Goal: Task Accomplishment & Management: Use online tool/utility

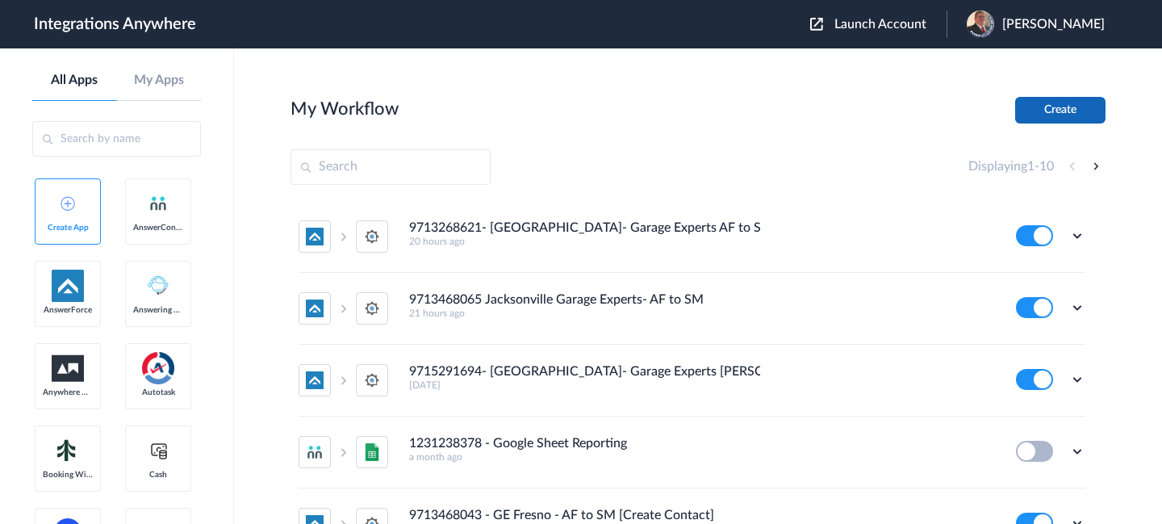
click at [1023, 102] on button "Create" at bounding box center [1060, 110] width 90 height 27
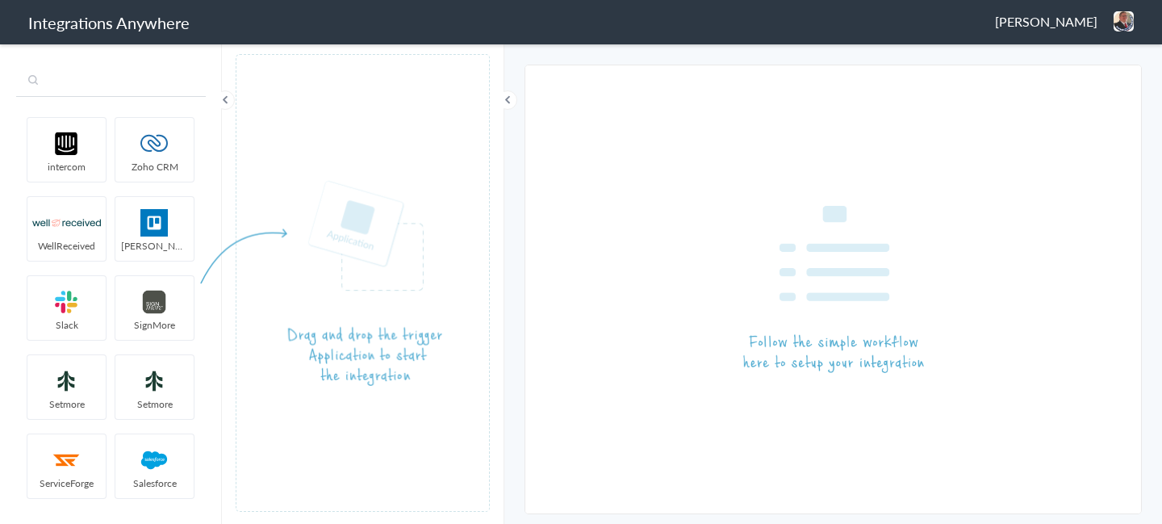
click at [84, 86] on input "text" at bounding box center [111, 81] width 190 height 31
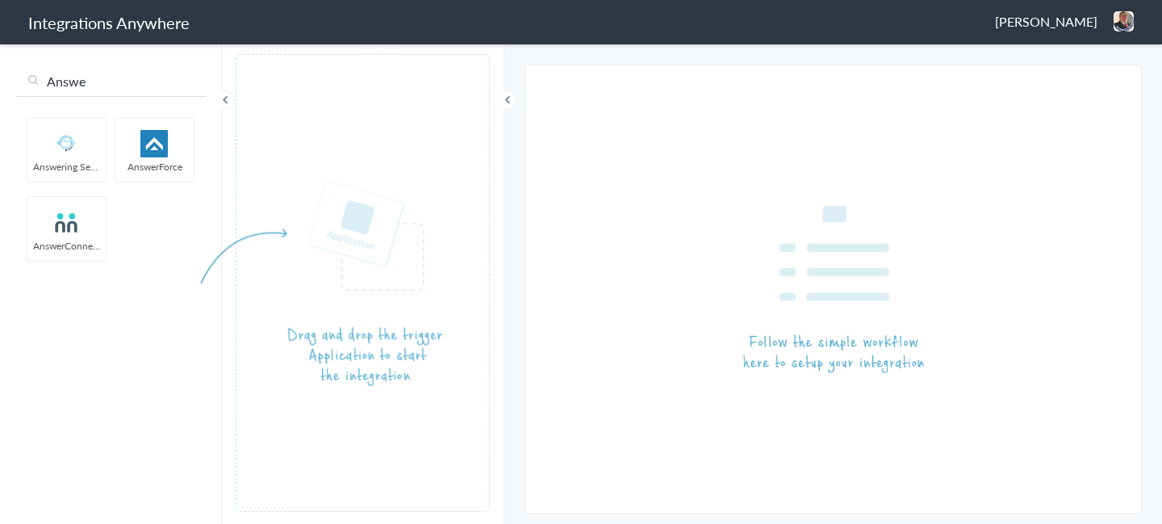
type input "Answe"
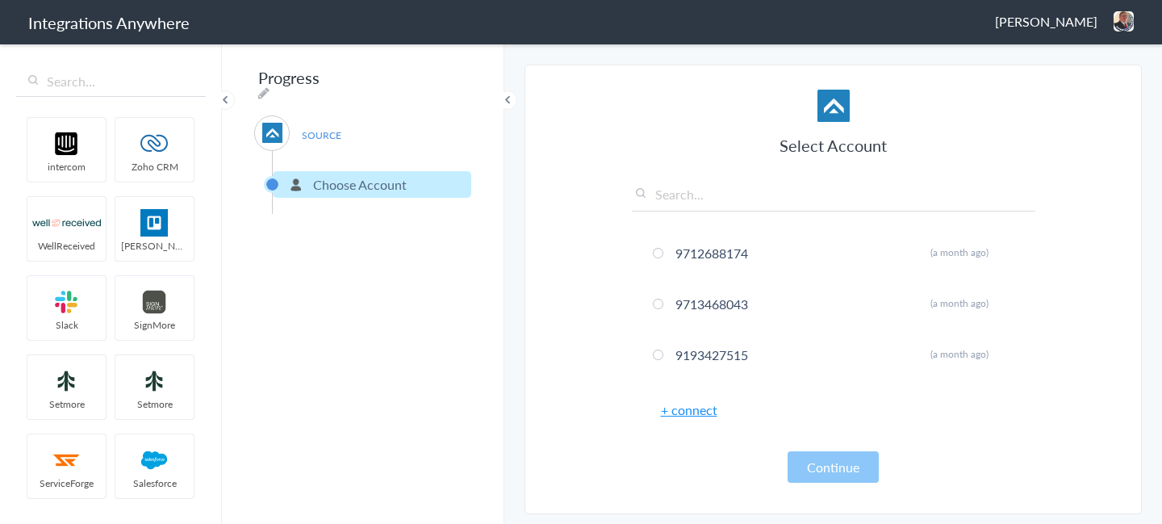
click at [666, 409] on link "+ connect" at bounding box center [689, 409] width 56 height 19
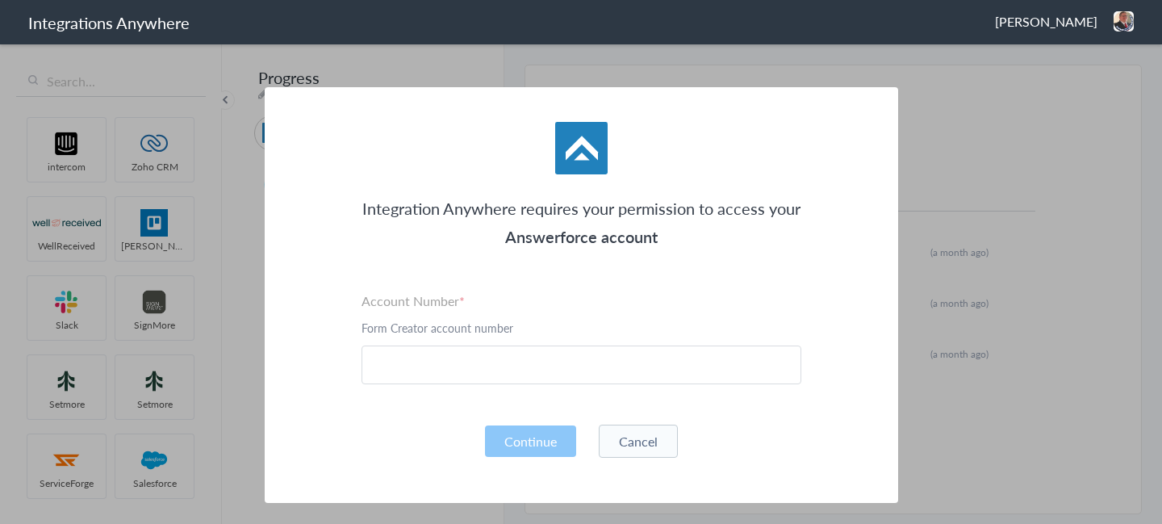
click at [521, 344] on div "Account Number Form Creator account number" at bounding box center [582, 337] width 440 height 93
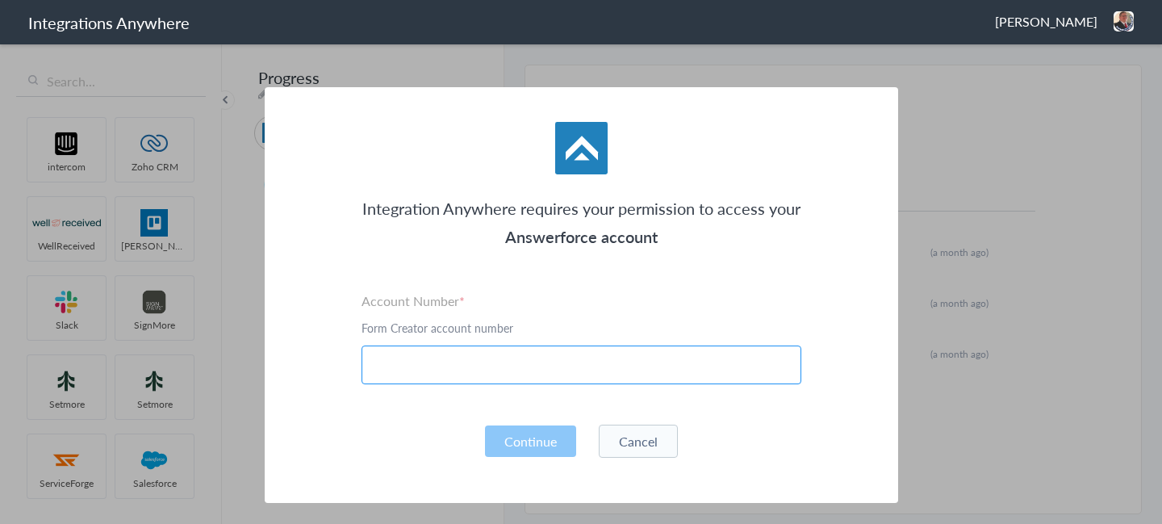
click at [515, 355] on input "text" at bounding box center [582, 364] width 440 height 39
paste input "3367905818"
type input "3367905818"
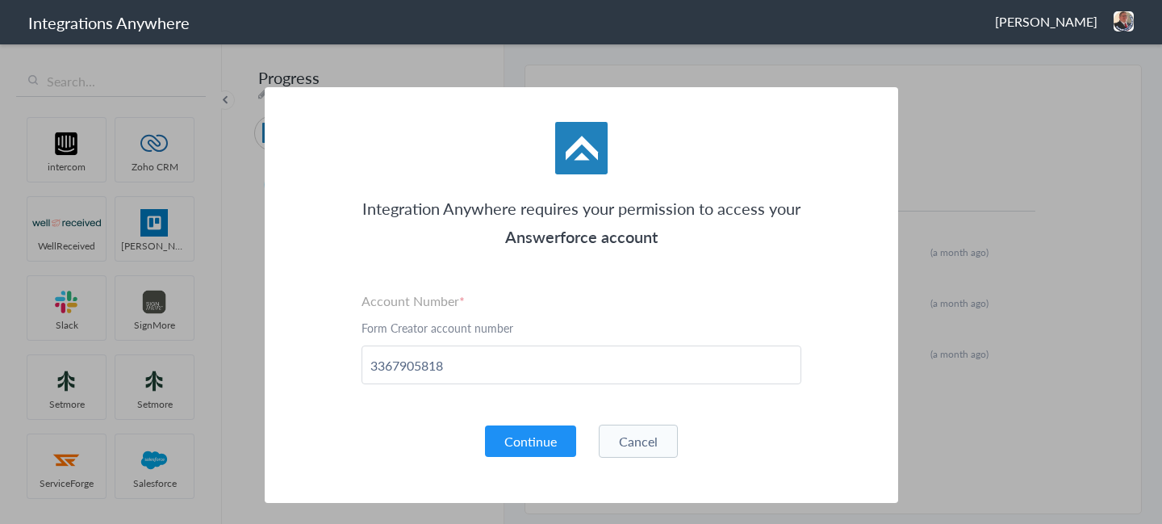
click at [650, 440] on button "Cancel" at bounding box center [638, 441] width 79 height 33
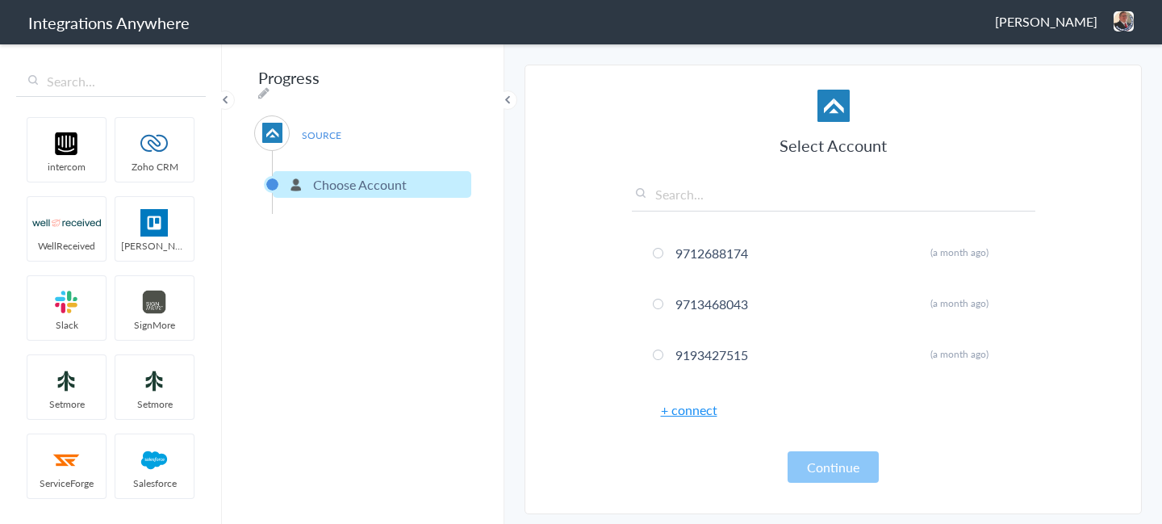
click at [700, 205] on input "text" at bounding box center [834, 198] width 404 height 27
paste input "3367905818"
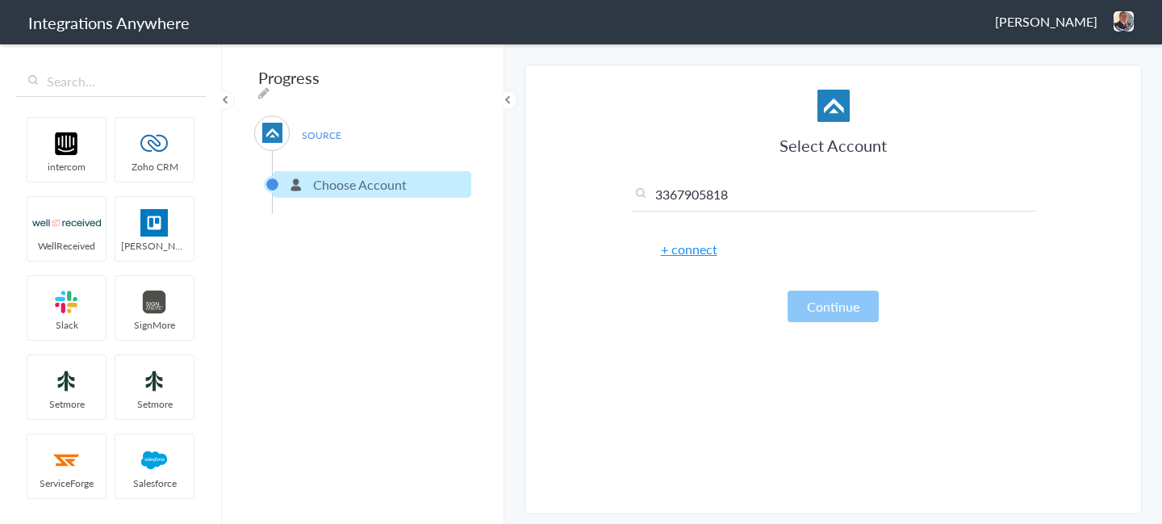
type input "3367905818"
click at [706, 257] on link "+ connect" at bounding box center [689, 249] width 56 height 19
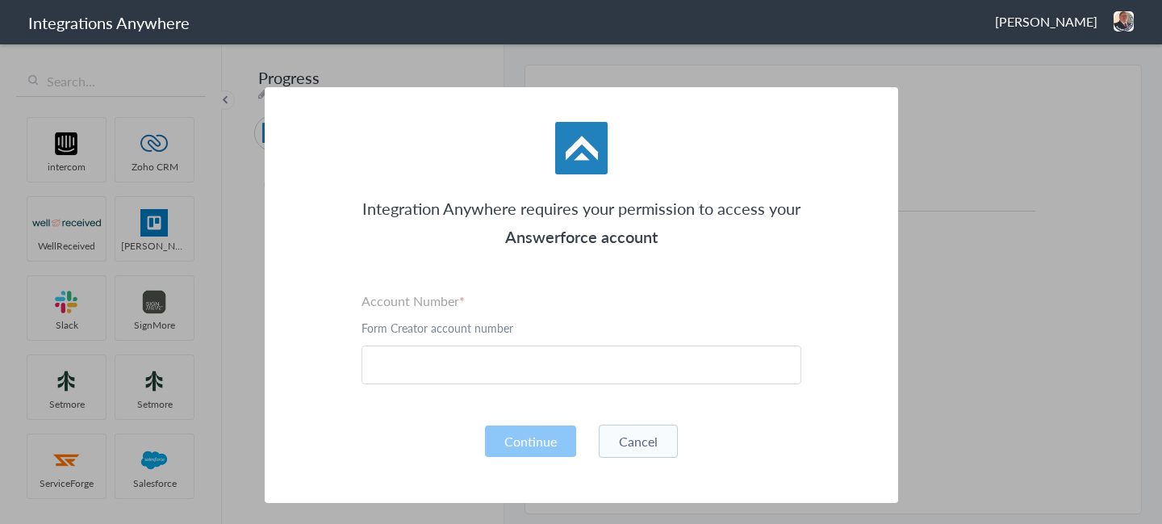
click at [472, 383] on div "Integration Anywhere requires your permission to access your Answerforce accoun…" at bounding box center [582, 295] width 634 height 416
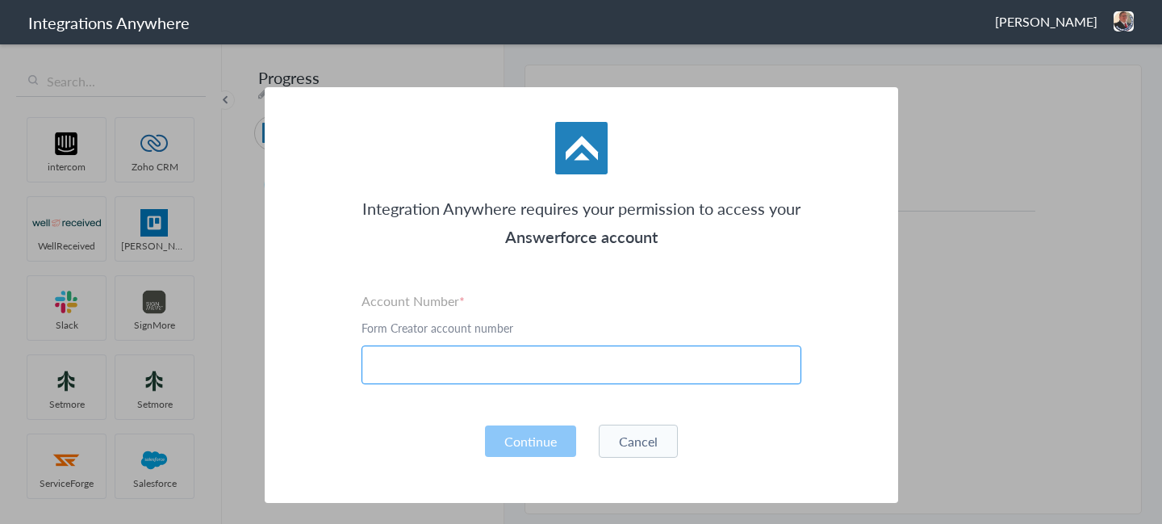
click at [486, 370] on input "text" at bounding box center [582, 364] width 440 height 39
paste input "3367905818"
type input "3367905818"
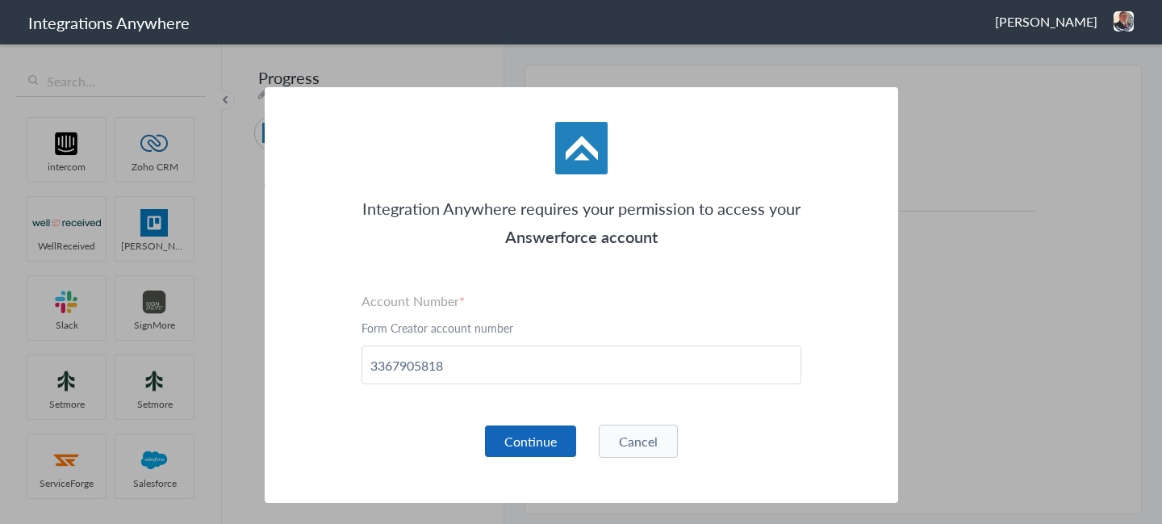
click at [521, 444] on button "Continue" at bounding box center [530, 440] width 91 height 31
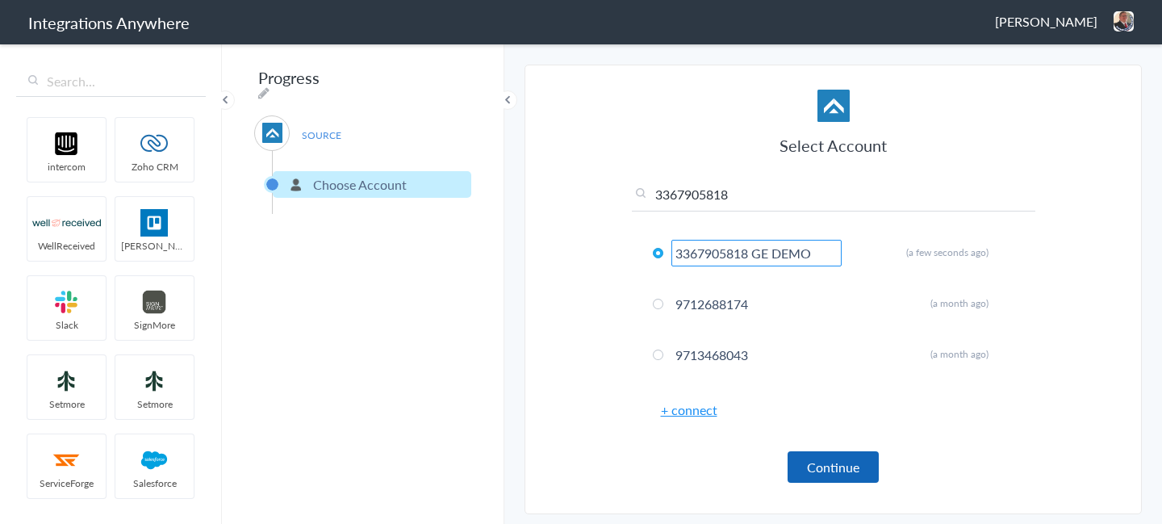
type input "3367905818 GE DEMO"
click at [852, 468] on button "Continue" at bounding box center [833, 466] width 91 height 31
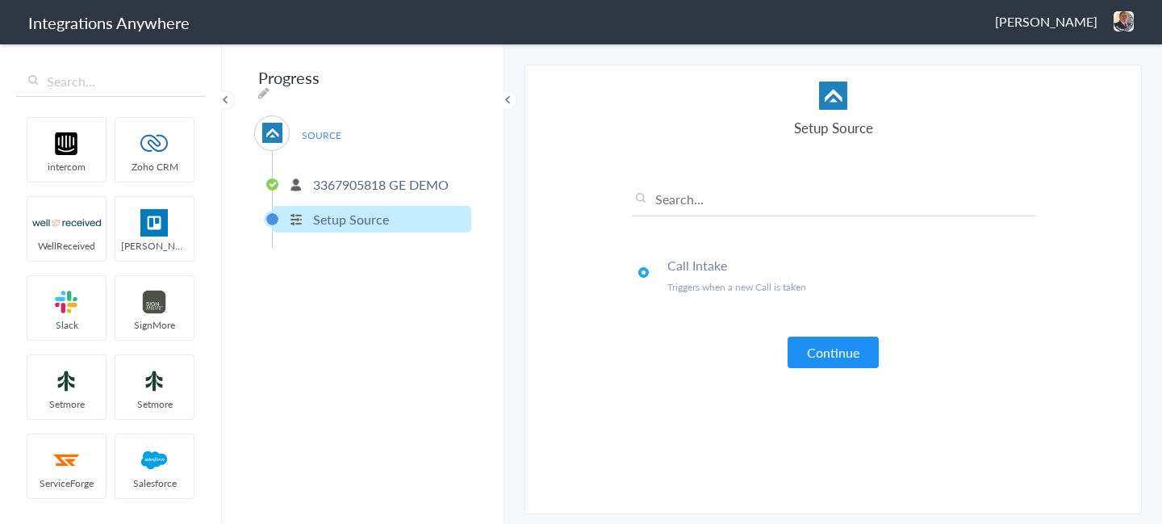
click at [372, 177] on p "3367905818 GE DEMO" at bounding box center [381, 184] width 136 height 19
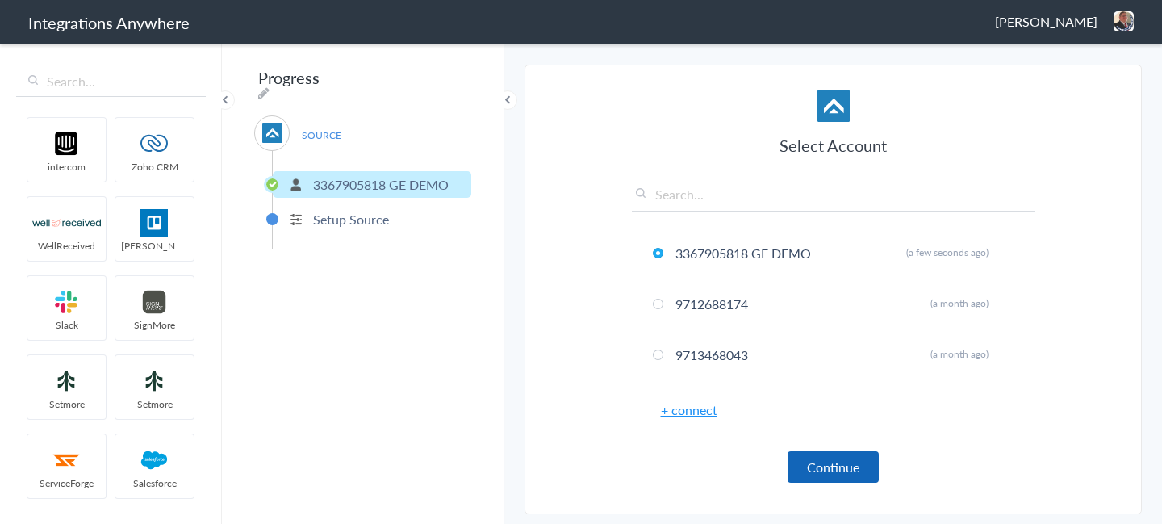
click at [825, 467] on button "Continue" at bounding box center [833, 466] width 91 height 31
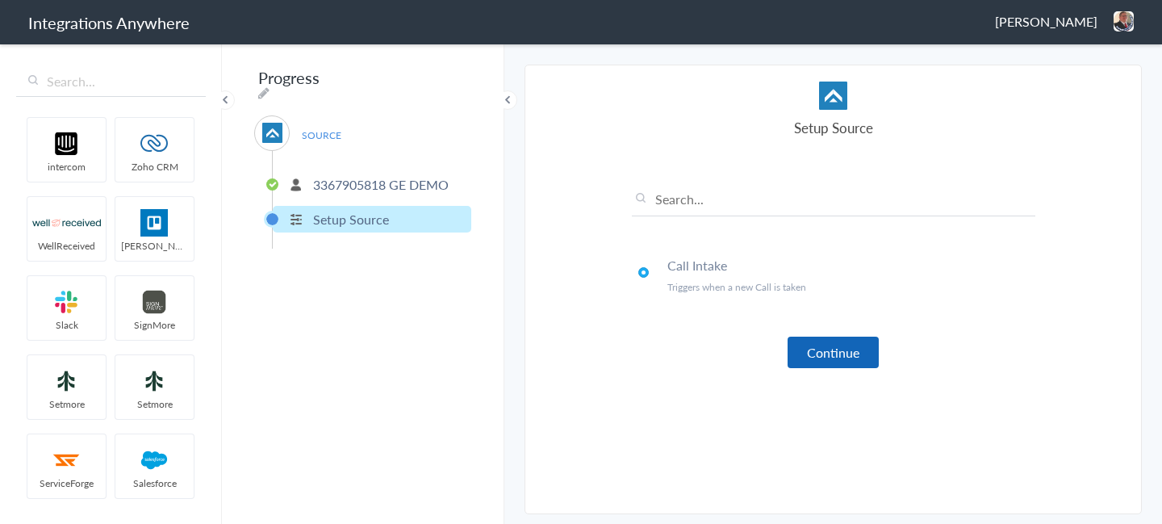
click at [826, 345] on button "Continue" at bounding box center [833, 352] width 91 height 31
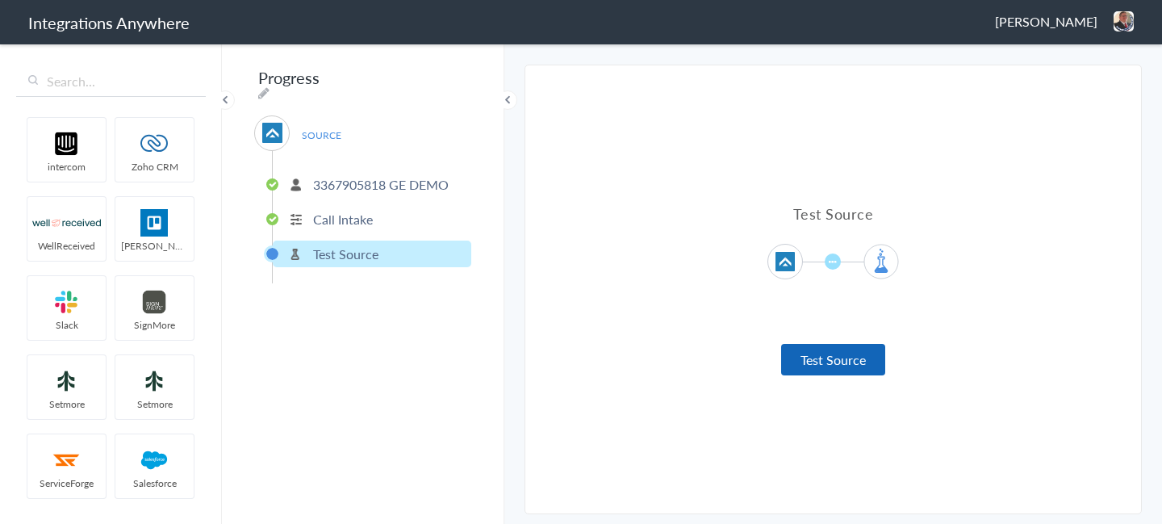
click at [814, 361] on button "Test Source" at bounding box center [833, 359] width 104 height 31
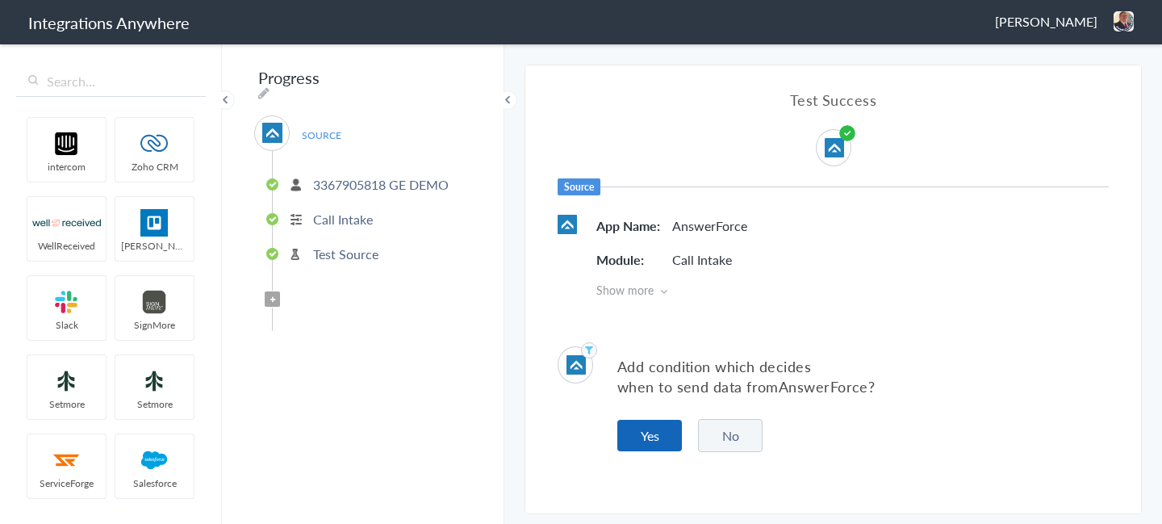
click at [665, 435] on button "Yes" at bounding box center [649, 435] width 65 height 31
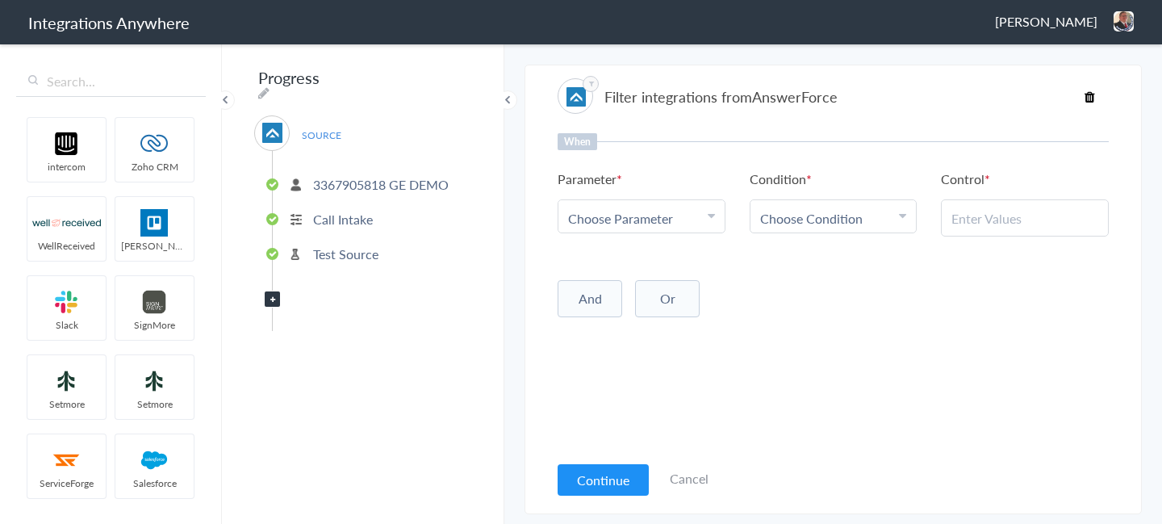
click at [603, 225] on span "Choose Parameter" at bounding box center [620, 218] width 105 height 19
click at [608, 257] on input "text" at bounding box center [641, 262] width 166 height 35
click at [393, 375] on div "Progress SOURCE 3367905818 GE DEMO Call Intake Test Source Filter Applied" at bounding box center [363, 283] width 282 height 482
click at [639, 480] on button "Continue" at bounding box center [603, 479] width 91 height 31
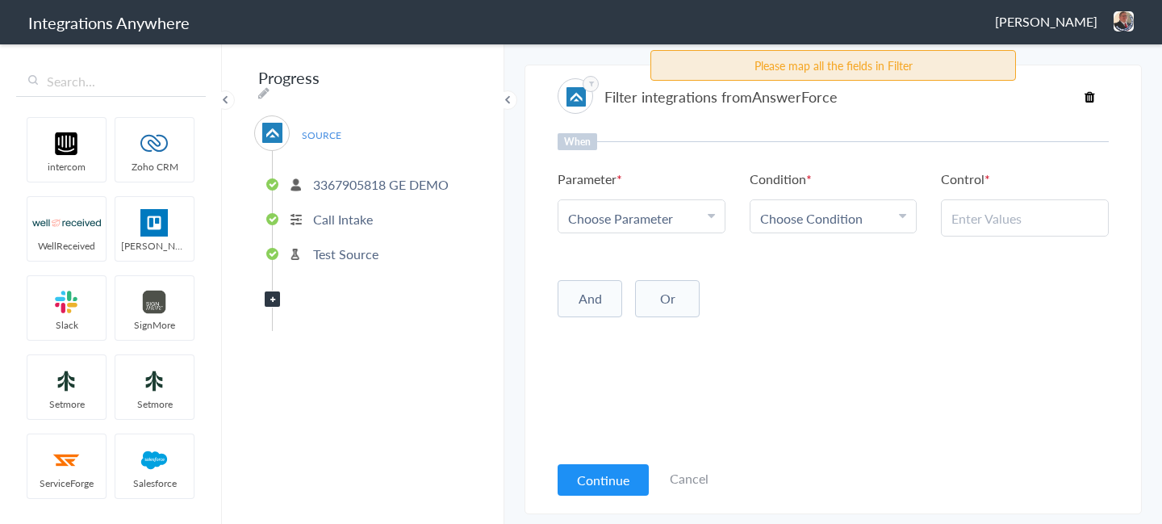
click at [709, 478] on article "Filter integrations from AnswerForce When Parameter Choose Parameter First Name…" at bounding box center [833, 289] width 551 height 433
click at [686, 480] on link "Cancel" at bounding box center [689, 478] width 39 height 19
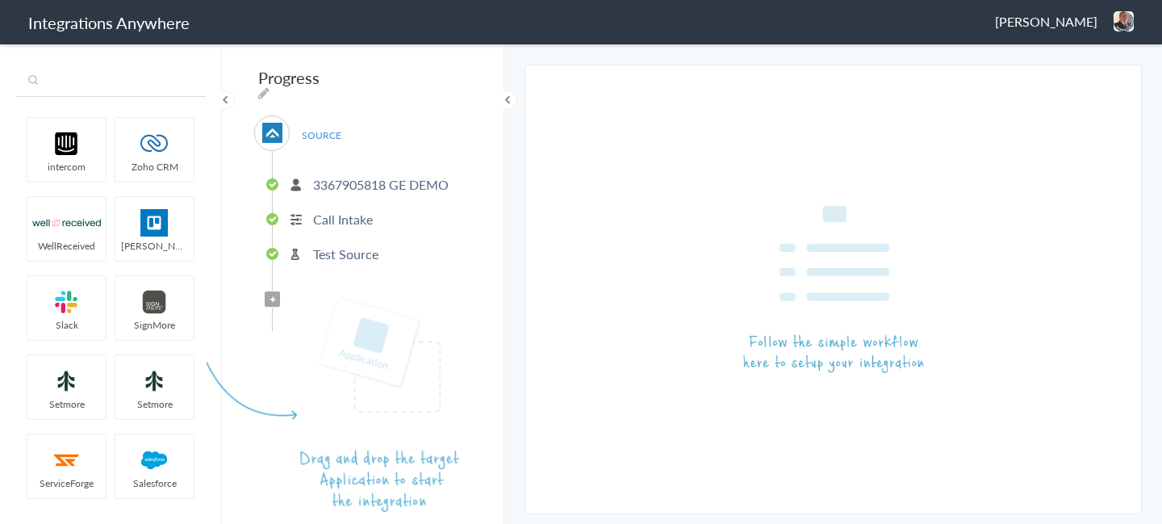
click at [125, 94] on input "text" at bounding box center [111, 81] width 190 height 31
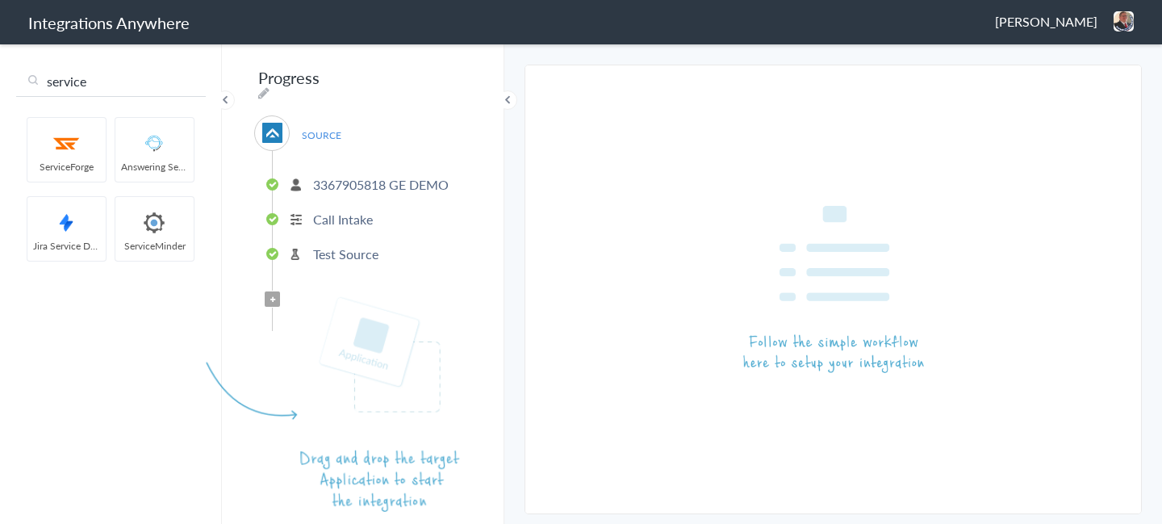
type input "service"
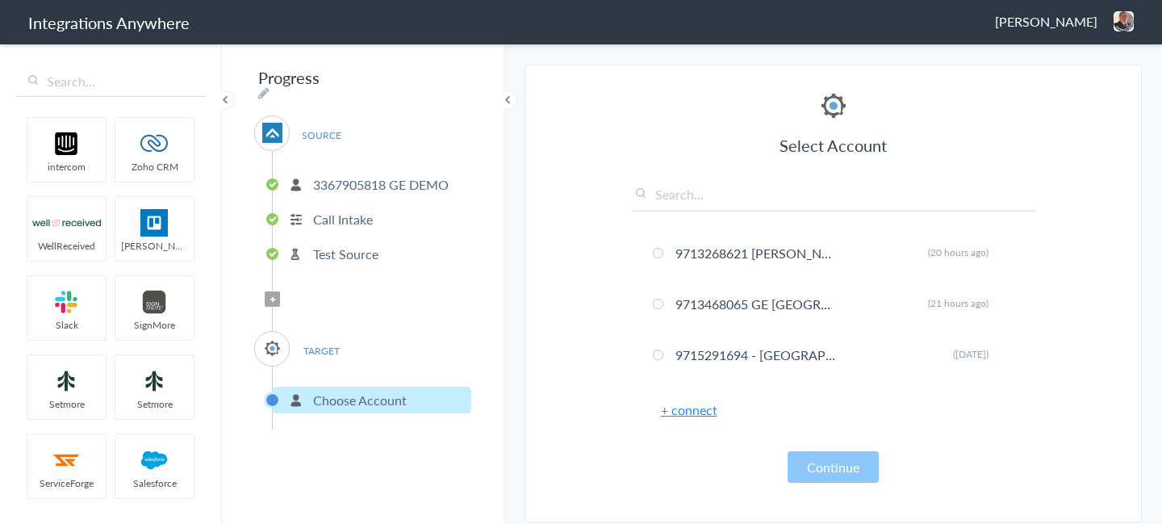
click at [684, 408] on link "+ connect" at bounding box center [689, 409] width 56 height 19
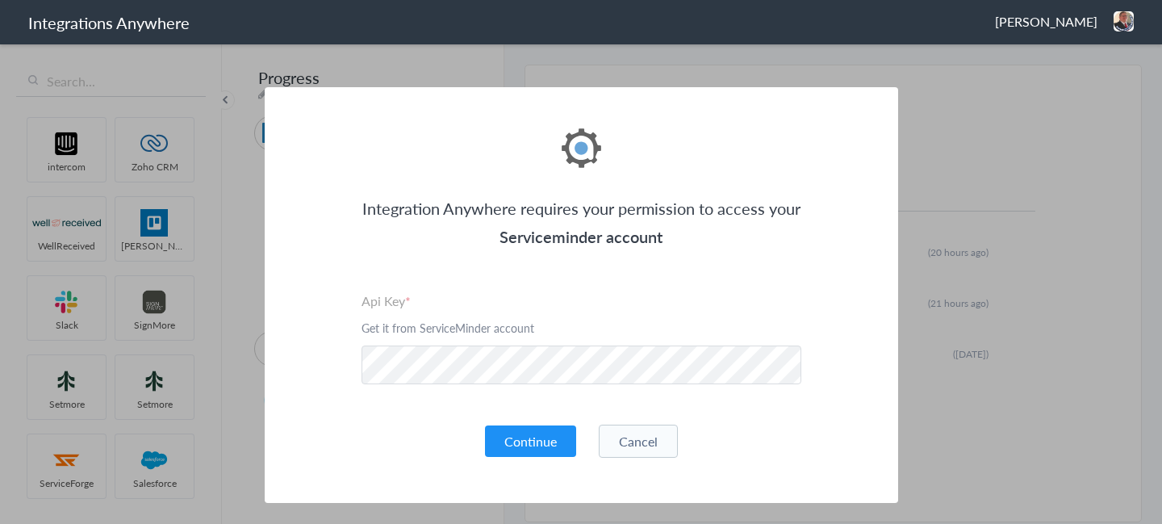
click at [625, 324] on p "Get it from ServiceMinder account" at bounding box center [582, 328] width 440 height 16
click at [543, 439] on button "Continue" at bounding box center [530, 440] width 91 height 31
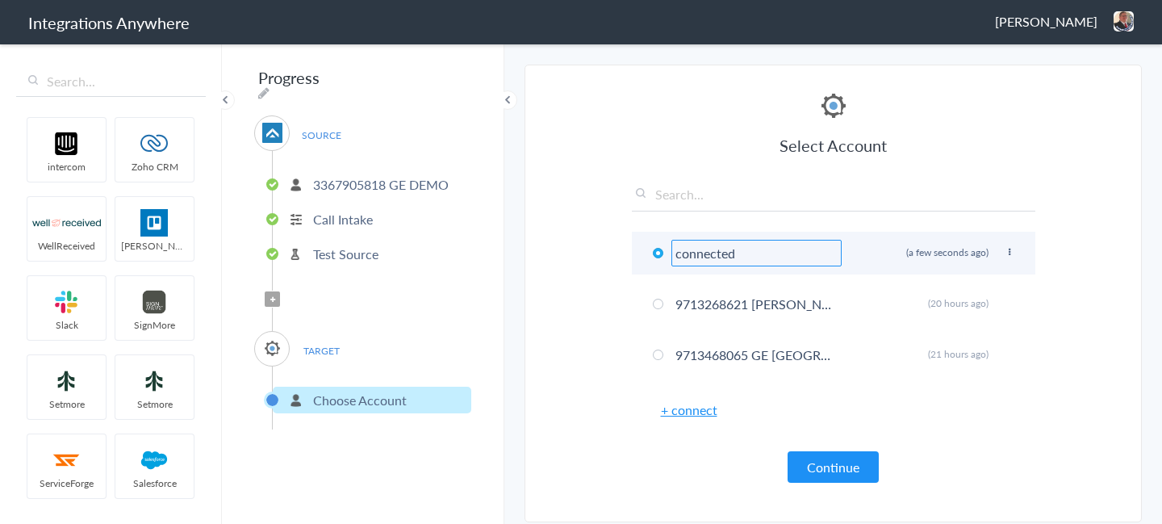
drag, startPoint x: 746, startPoint y: 256, endPoint x: 661, endPoint y: 256, distance: 84.7
click at [661, 256] on li "connected Rename Delete (a few seconds ago)" at bounding box center [834, 253] width 404 height 43
click at [1009, 242] on li "connected Rename Delete (a few seconds ago)" at bounding box center [834, 253] width 404 height 43
click at [1008, 255] on icon at bounding box center [1010, 252] width 10 height 9
click at [963, 290] on li "Rename" at bounding box center [977, 285] width 111 height 24
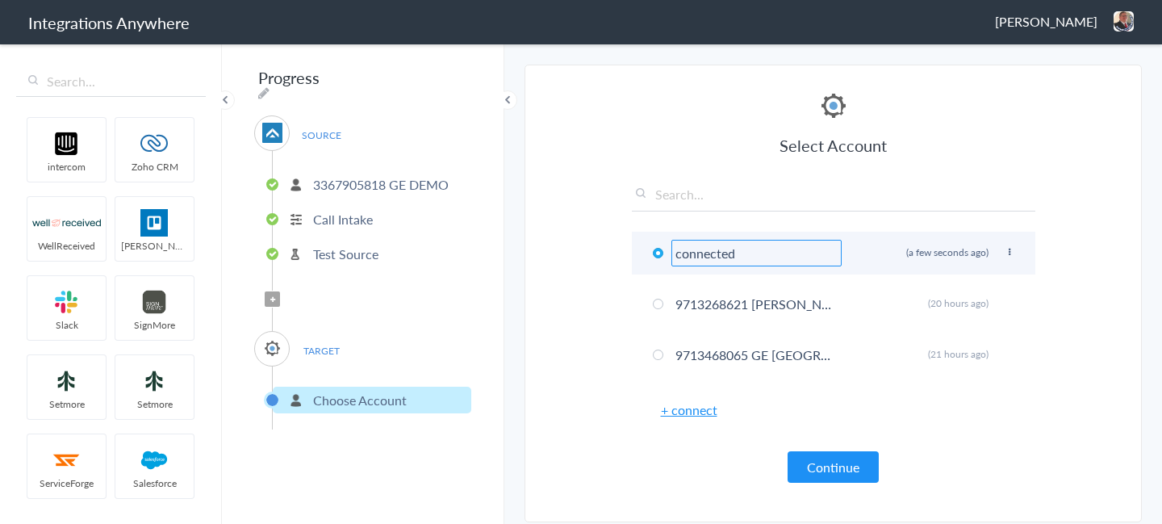
drag, startPoint x: 755, startPoint y: 248, endPoint x: 633, endPoint y: 248, distance: 121.9
click at [633, 248] on li "connected Rename Delete (a few seconds ago)" at bounding box center [834, 253] width 404 height 43
paste input "3367905818"
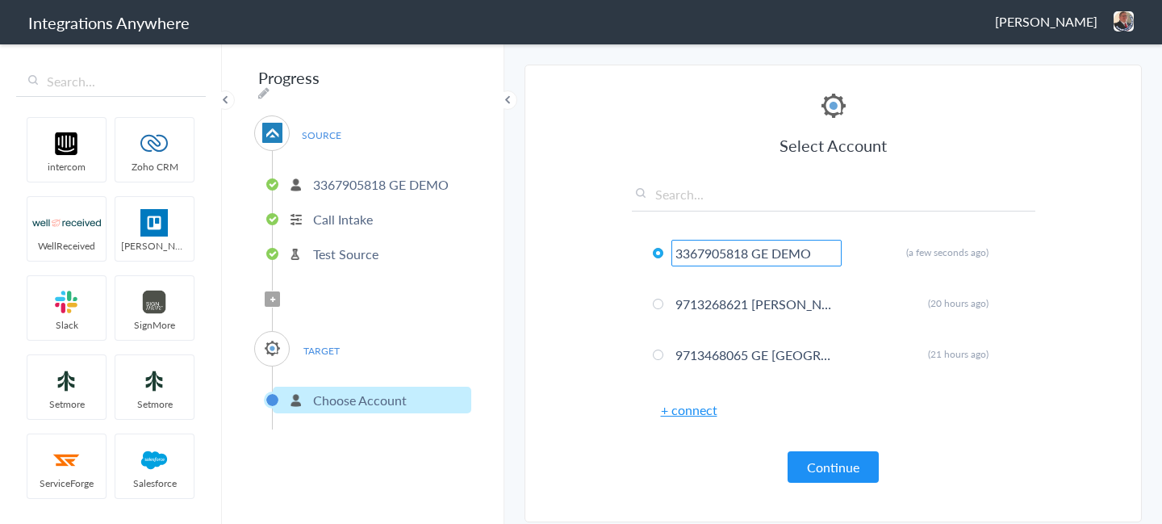
type input "3367905818 GE DEMO"
click at [1001, 445] on div "Select Account 3367905818 GE DEMO Rename Delete (a few seconds ago) 9713268621 …" at bounding box center [834, 286] width 404 height 393
click at [797, 450] on div "Select Account 3367905818 GE DEMO Rename Delete (a few seconds ago) 9713268621 …" at bounding box center [834, 286] width 404 height 393
click at [809, 458] on button "Continue" at bounding box center [833, 466] width 91 height 31
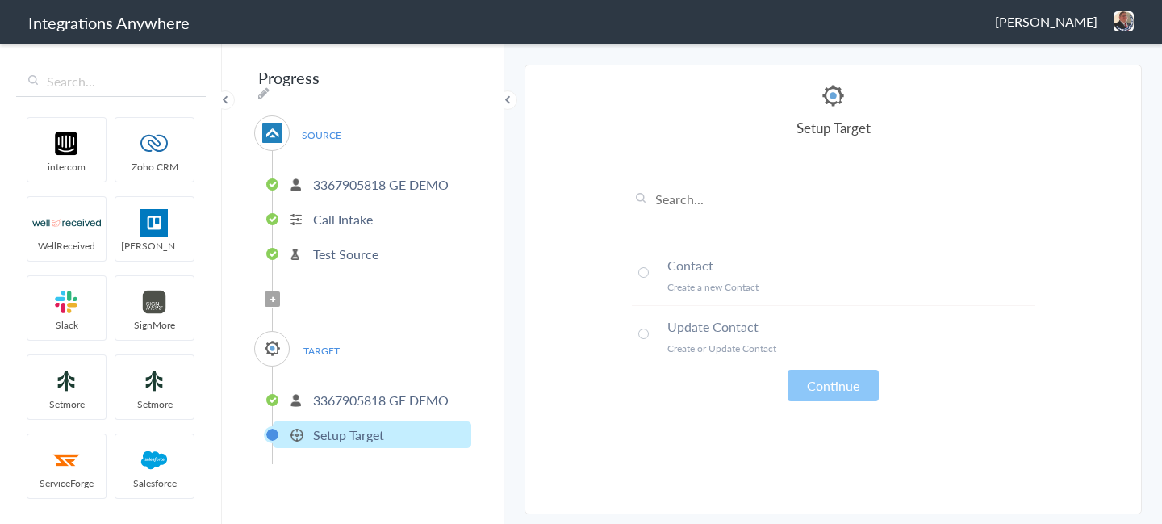
click at [689, 267] on h4 "Contact" at bounding box center [851, 265] width 368 height 19
click at [818, 379] on button "Continue" at bounding box center [833, 385] width 91 height 31
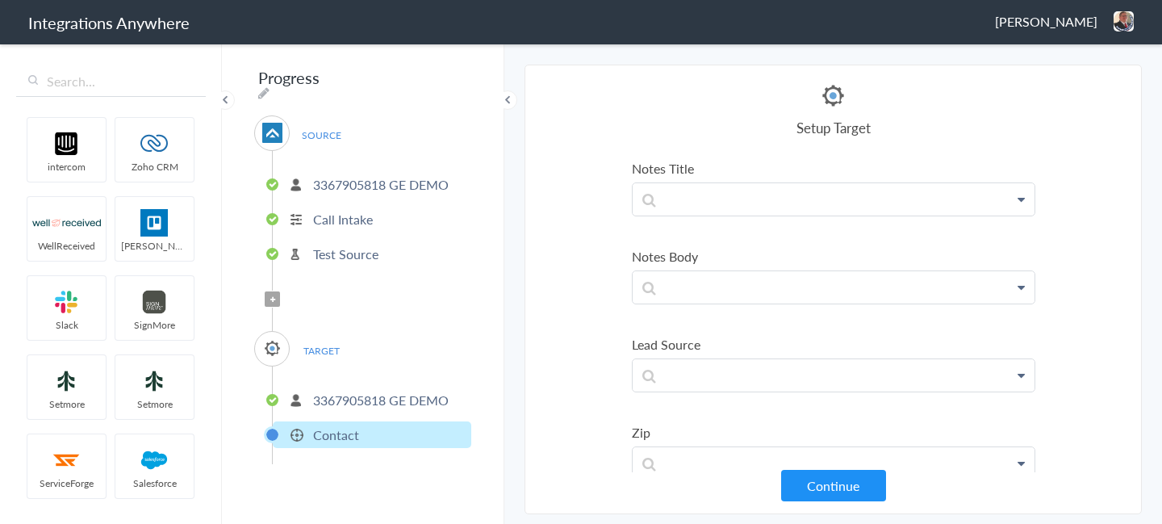
scroll to position [287, 0]
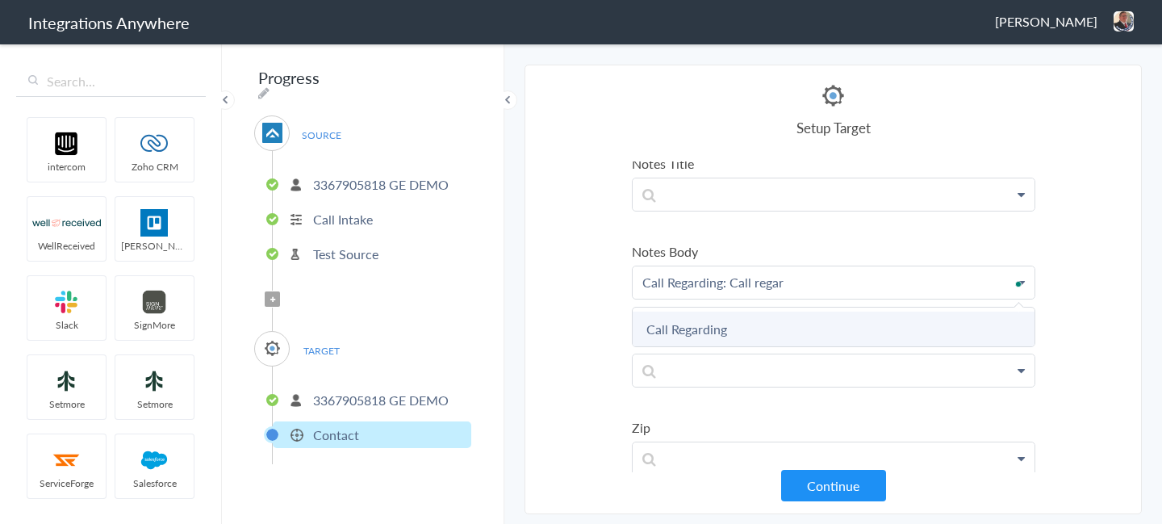
click at [0, 0] on link "Call Regarding" at bounding box center [0, 0] width 0 height 0
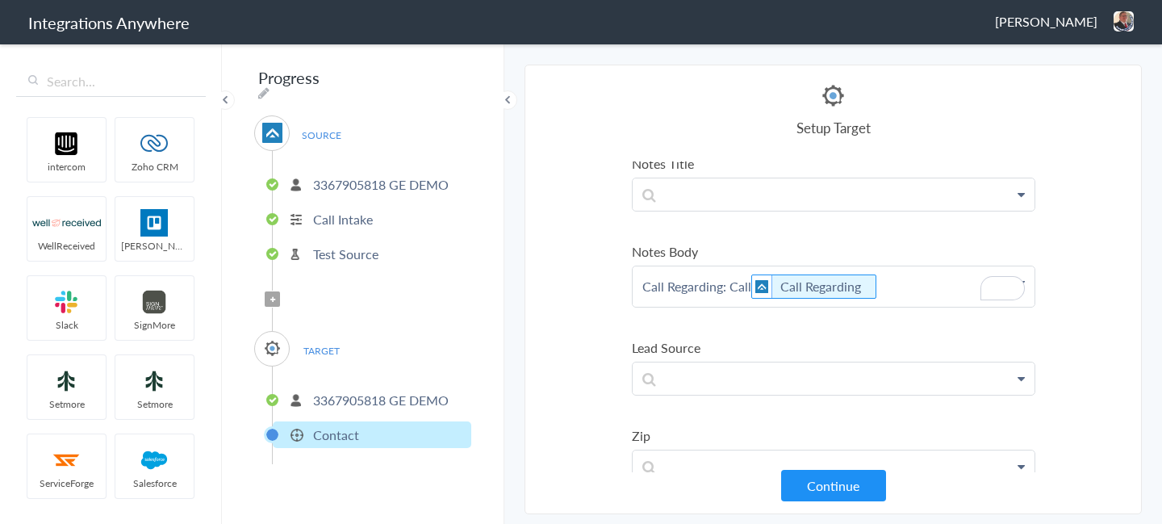
click at [751, 284] on p "Call Regarding: Call Call Regarding" at bounding box center [834, 286] width 402 height 40
click at [896, 298] on p "Call Regarding: Call Regarding" at bounding box center [834, 286] width 402 height 40
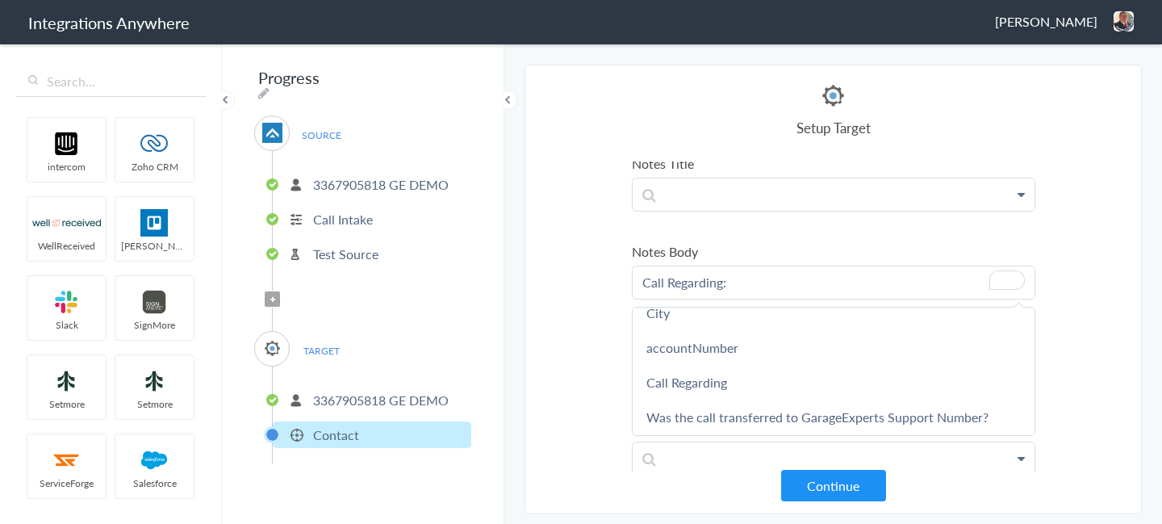
scroll to position [814, 0]
click at [0, 0] on link "Call Regarding" at bounding box center [0, 0] width 0 height 0
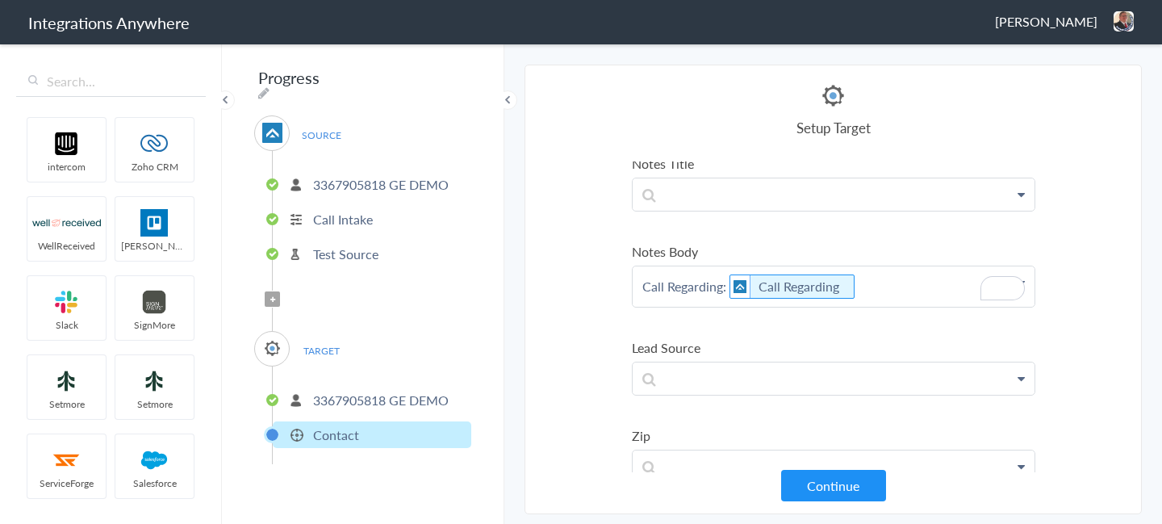
click at [895, 293] on p "Call Regarding: Call Regarding" at bounding box center [834, 286] width 402 height 40
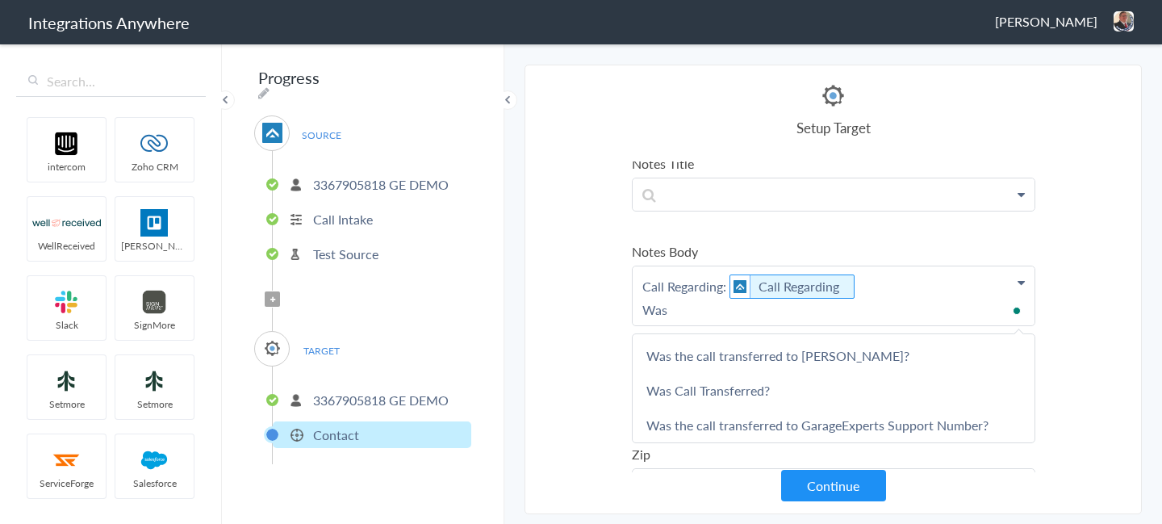
scroll to position [0, 0]
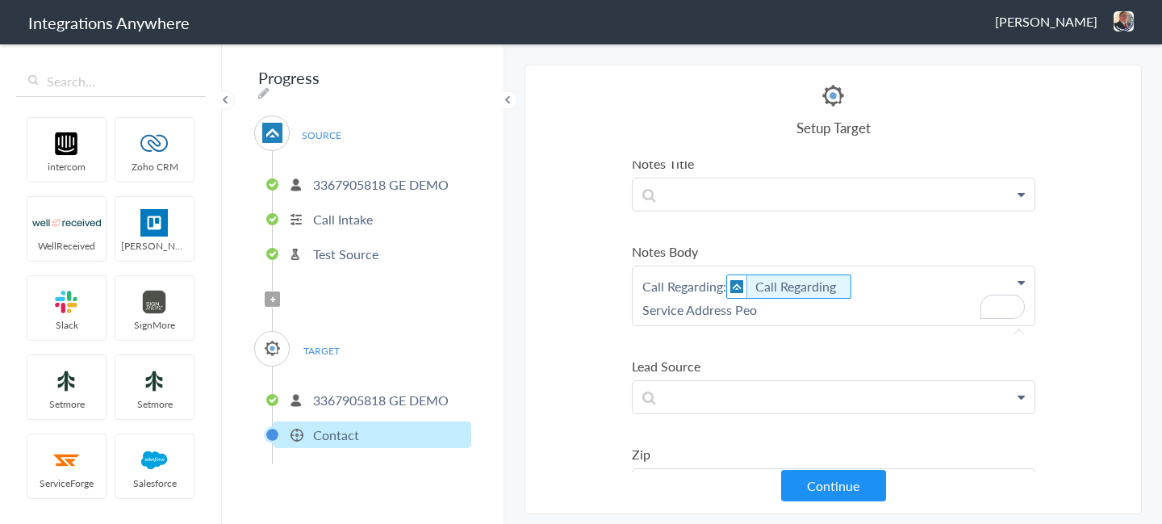
click at [761, 315] on p "Call Regarding: Call Regarding Service Address Peo" at bounding box center [834, 295] width 402 height 59
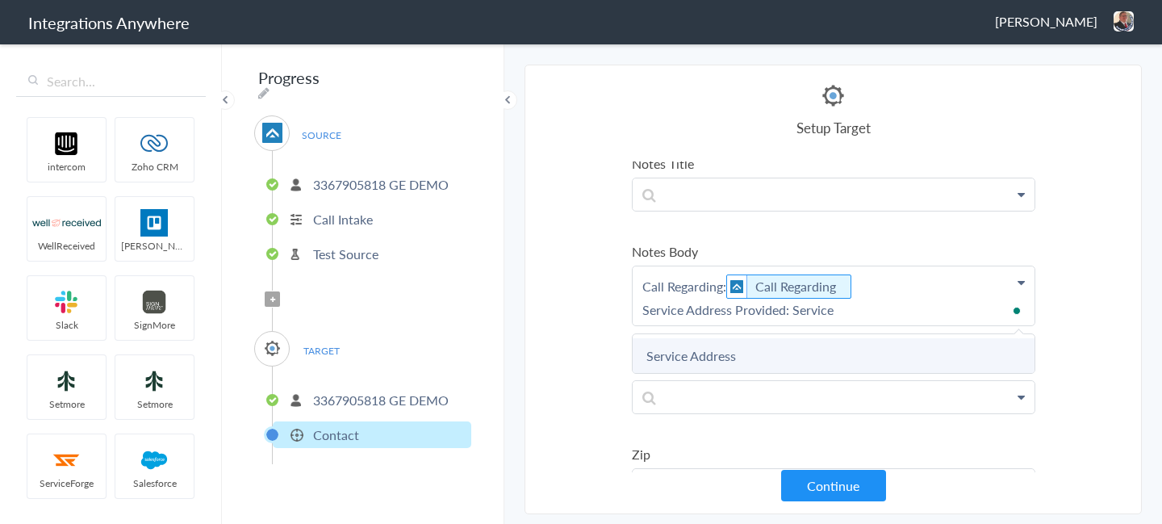
click at [0, 0] on link "Service Address" at bounding box center [0, 0] width 0 height 0
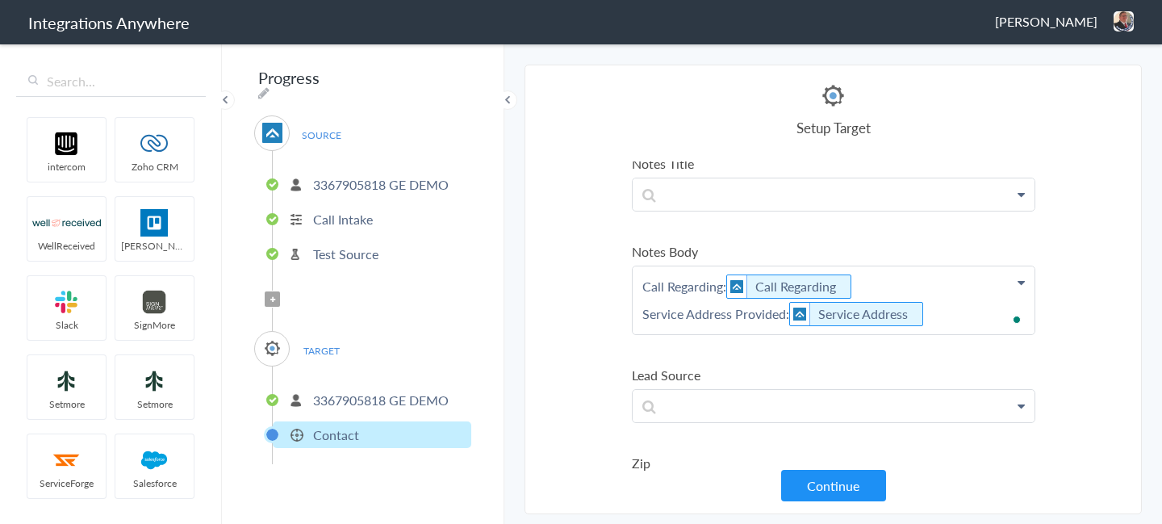
click at [947, 311] on p "Call Regarding: Call Regarding Service Address Provided: Service Address" at bounding box center [834, 300] width 402 height 68
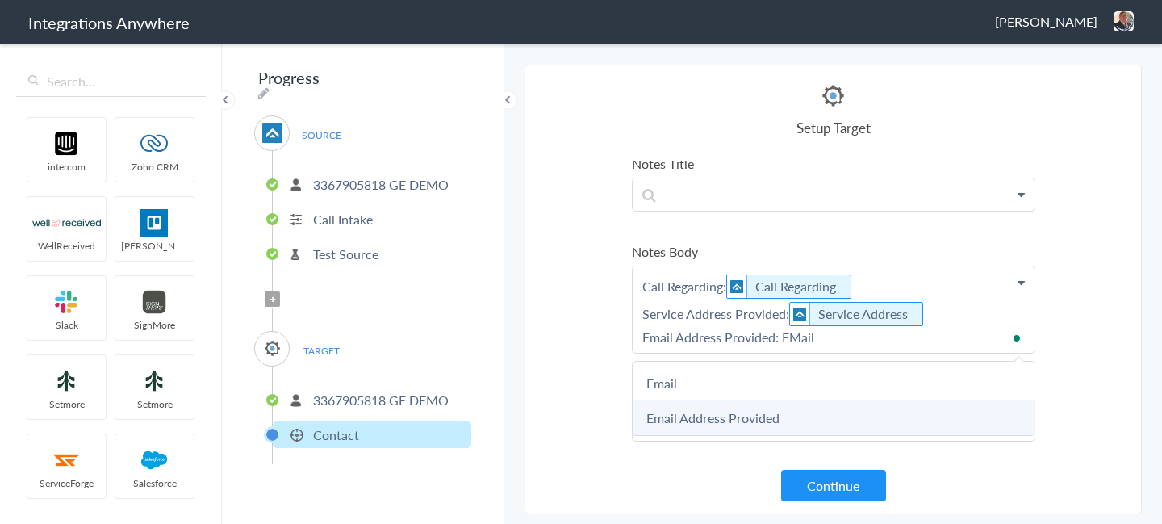
click at [0, 0] on link "Email Address Provided" at bounding box center [0, 0] width 0 height 0
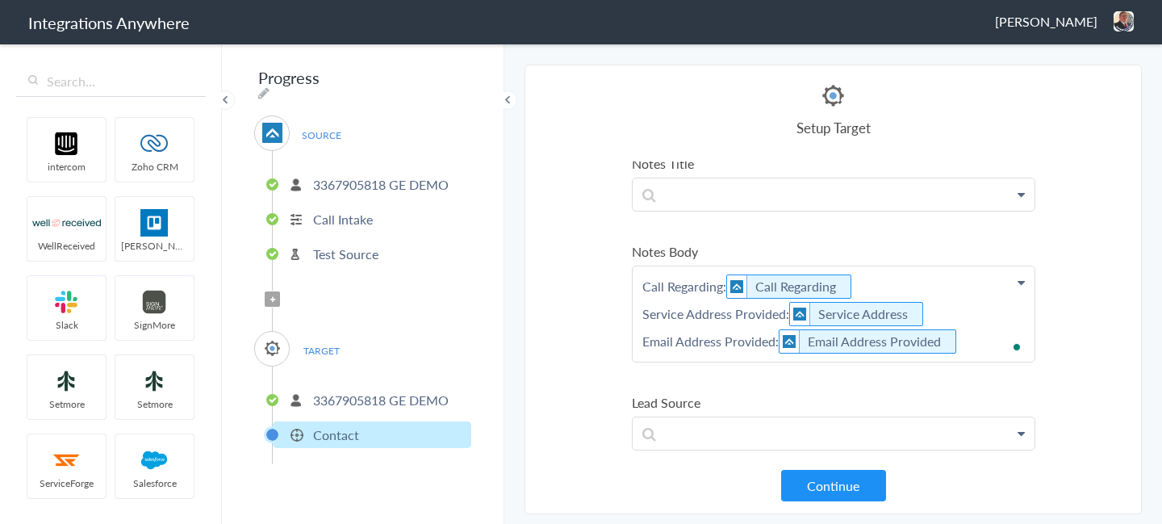
click at [969, 343] on p "Call Regarding: Call Regarding Service Address Provided: Service Address Email …" at bounding box center [834, 313] width 402 height 95
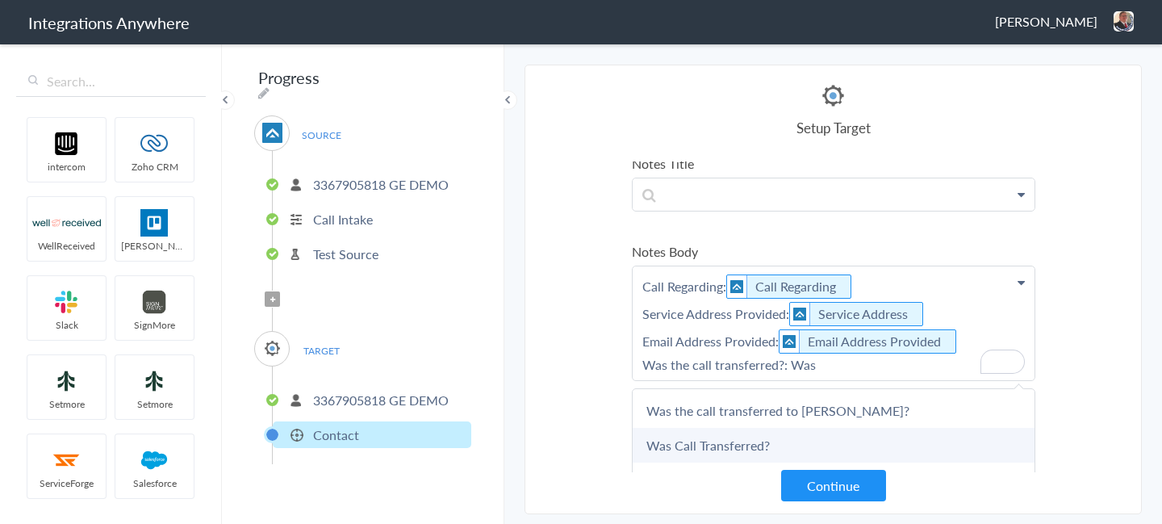
click at [0, 0] on link "Was Call Transferred?" at bounding box center [0, 0] width 0 height 0
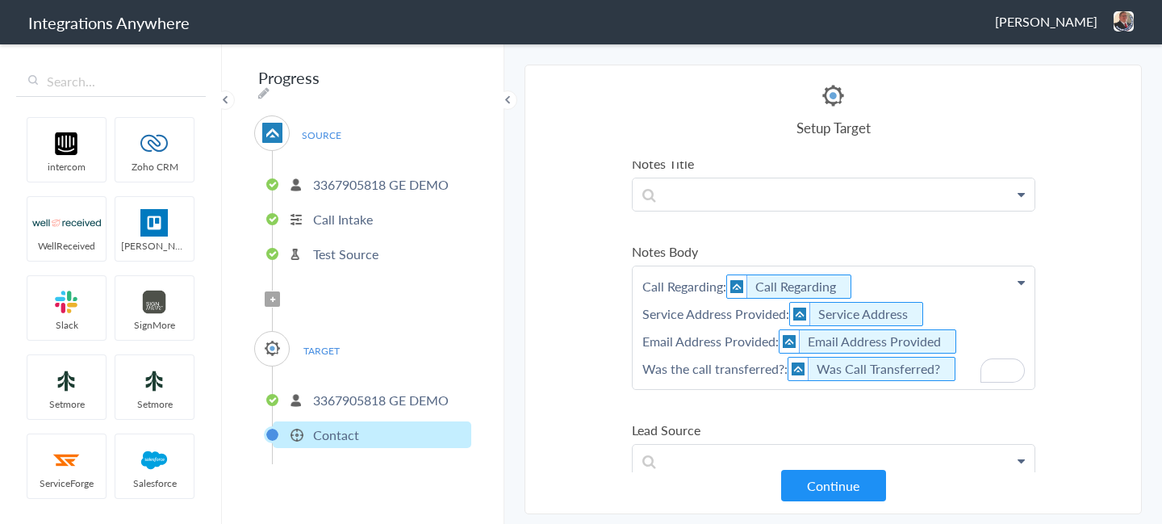
click at [964, 374] on p "Call Regarding: Call Regarding Service Address Provided: Service Address Email …" at bounding box center [834, 327] width 402 height 123
click at [845, 400] on p "Call Regarding: Call Regarding Service Address Provided: Service Address Email …" at bounding box center [834, 336] width 402 height 141
click at [1111, 291] on section "Select Account 3367905818 GE DEMO Rename Delete (a few seconds ago) 9712688174 …" at bounding box center [833, 290] width 617 height 450
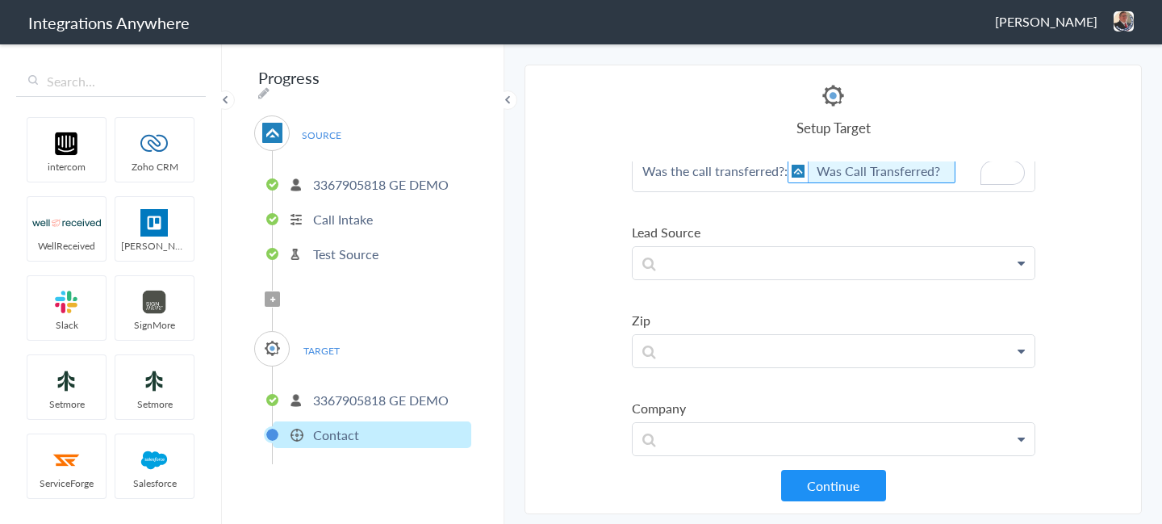
scroll to position [490, 0]
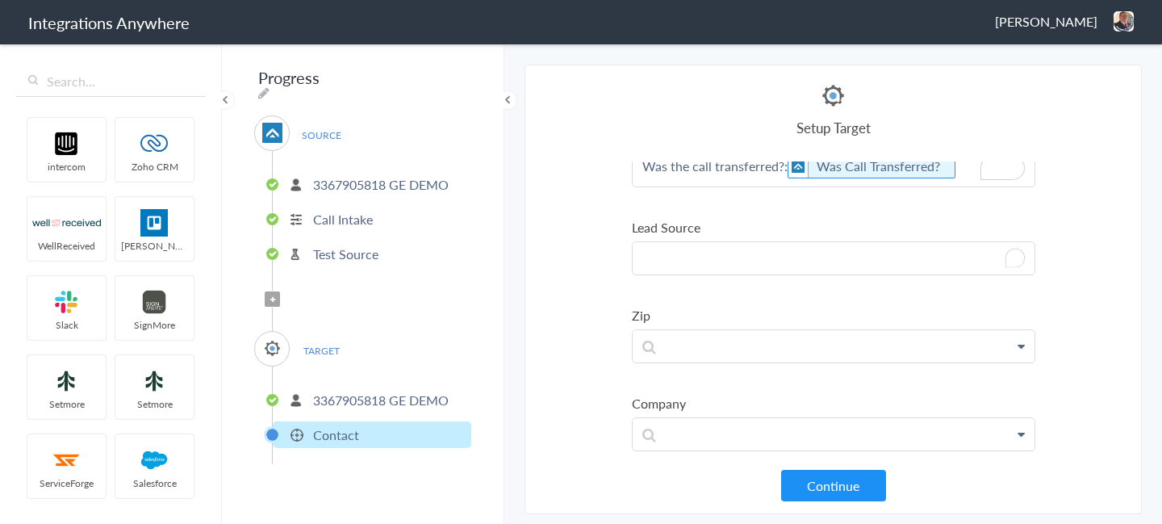
click at [696, 186] on p "To enrich screen reader interactions, please activate Accessibility in Grammarl…" at bounding box center [834, 125] width 402 height 123
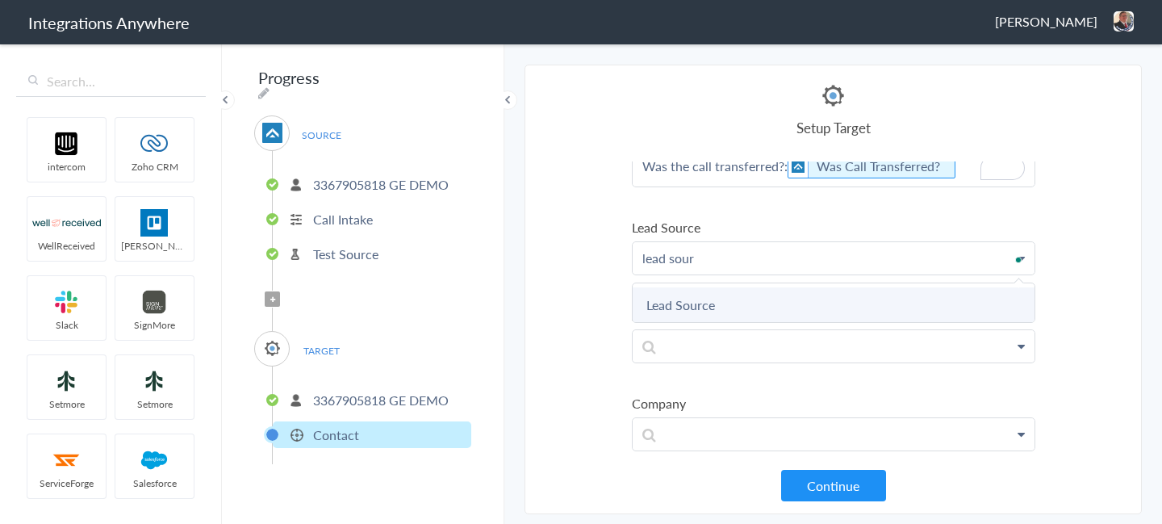
click at [0, 0] on link "Lead Source" at bounding box center [0, 0] width 0 height 0
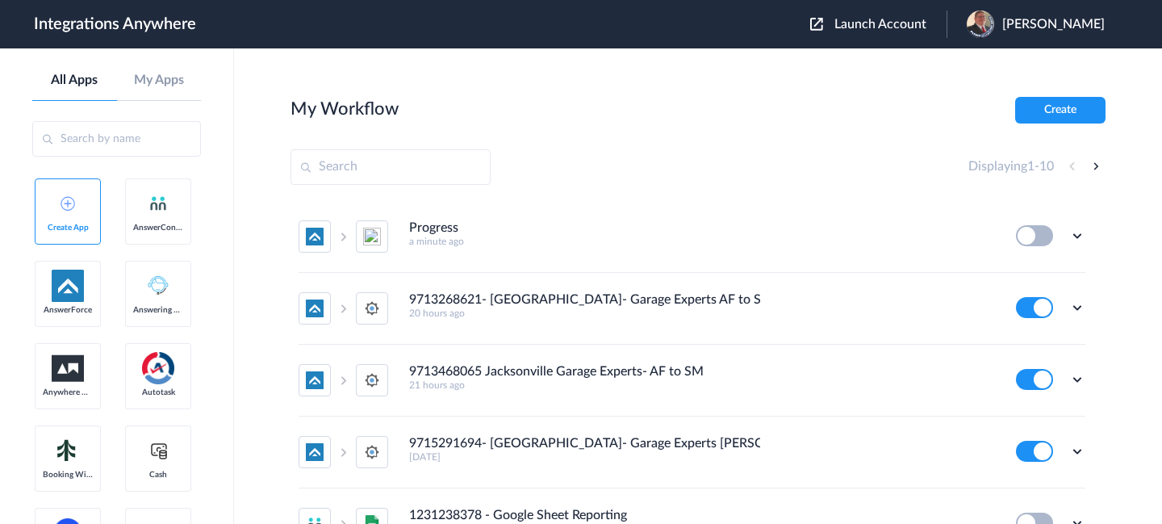
click at [884, 44] on header "Integrations Anywhere Launch Account Jason Marsteller My Account Logout" at bounding box center [581, 24] width 1162 height 48
click at [884, 27] on span "Launch Account" at bounding box center [880, 24] width 92 height 13
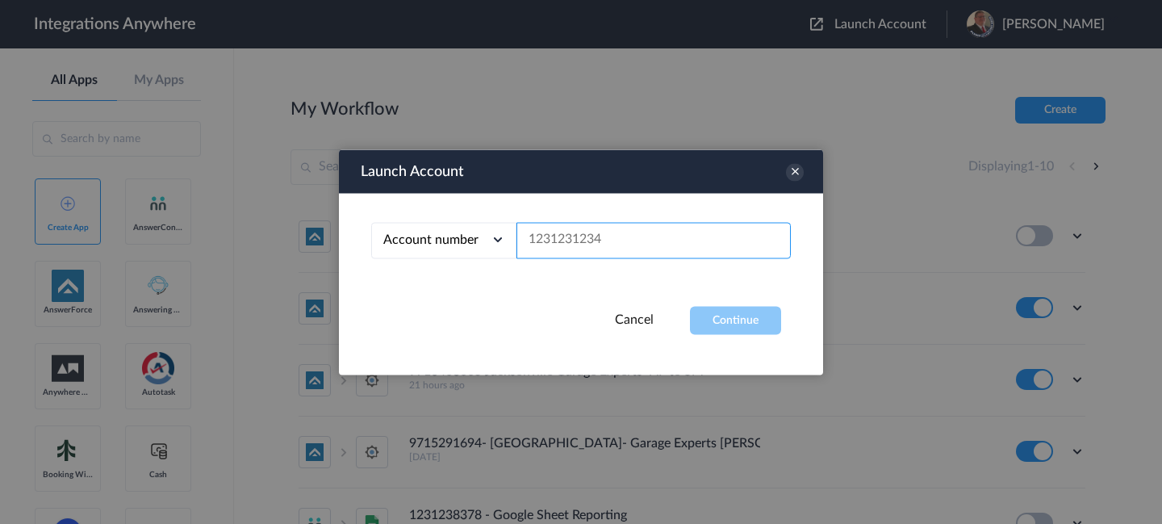
click at [693, 236] on input "text" at bounding box center [654, 240] width 274 height 36
paste input "3367905818"
type input "3367905818"
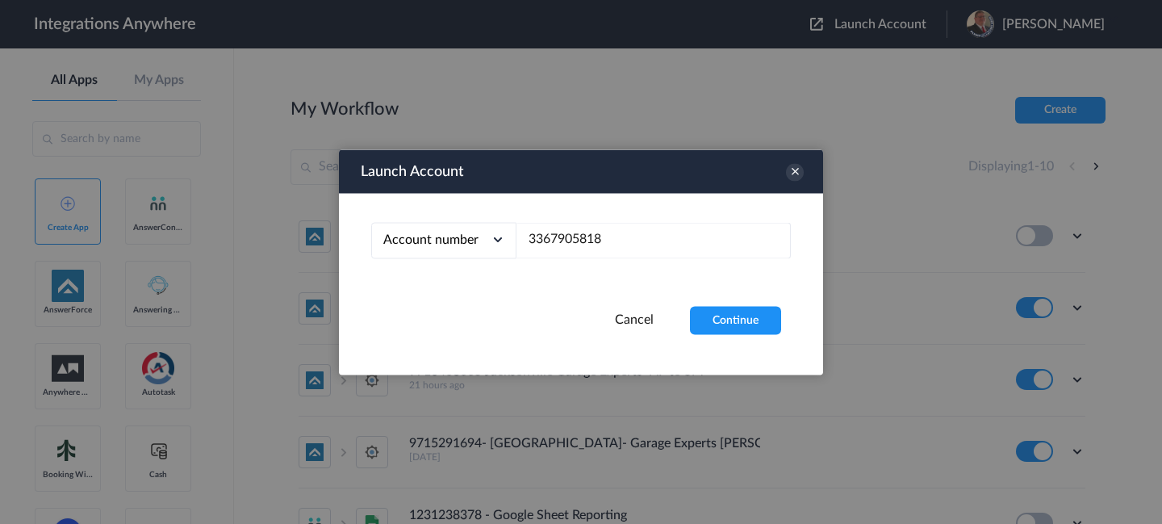
click at [709, 304] on div "Account number Account number Email address 3367905818" at bounding box center [581, 249] width 484 height 113
click at [709, 323] on button "Continue" at bounding box center [735, 320] width 91 height 28
